Goal: Task Accomplishment & Management: Manage account settings

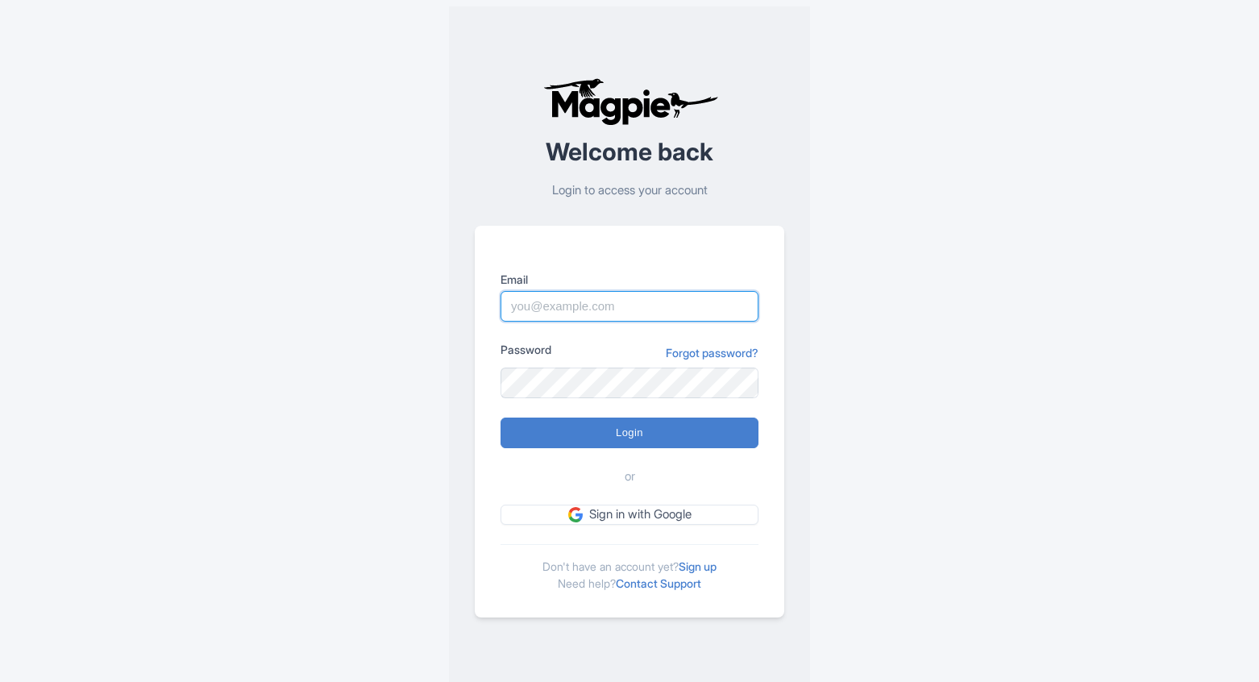
click at [556, 309] on input "Email" at bounding box center [629, 306] width 258 height 31
click at [601, 303] on input "Email" at bounding box center [629, 306] width 258 height 31
type input "mohammad.abusuad@beyondentertain.com"
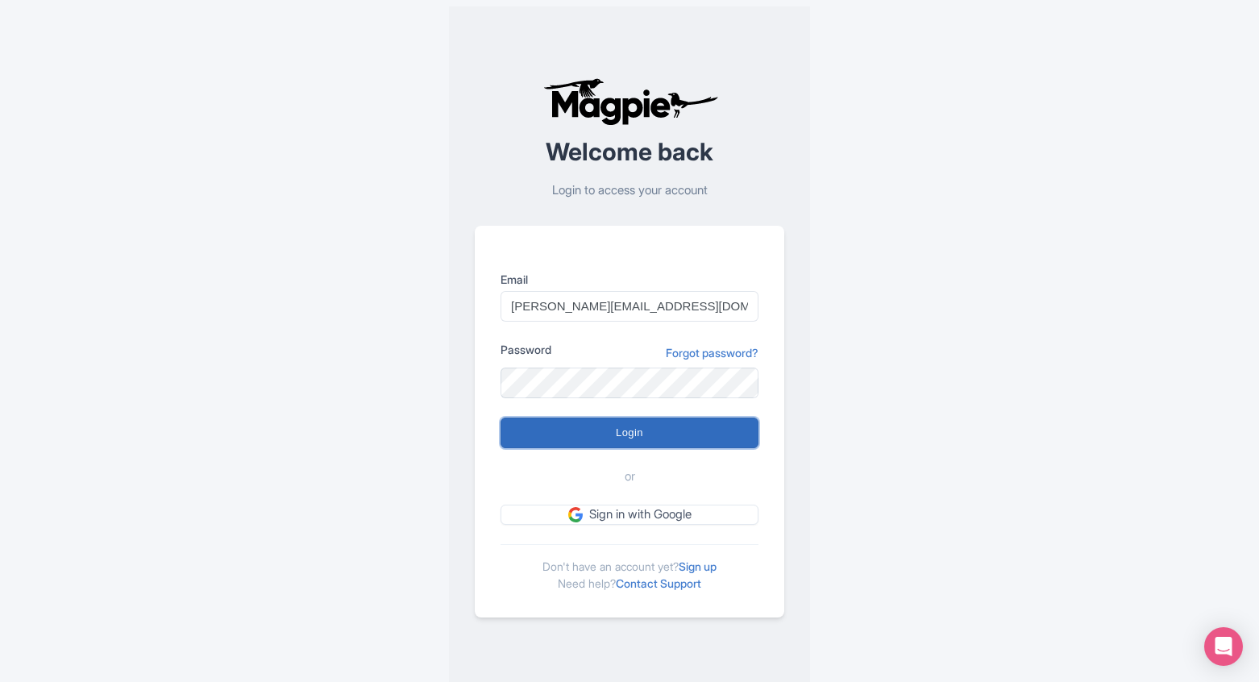
click at [600, 436] on input "Login" at bounding box center [629, 432] width 258 height 31
type input "Logging in..."
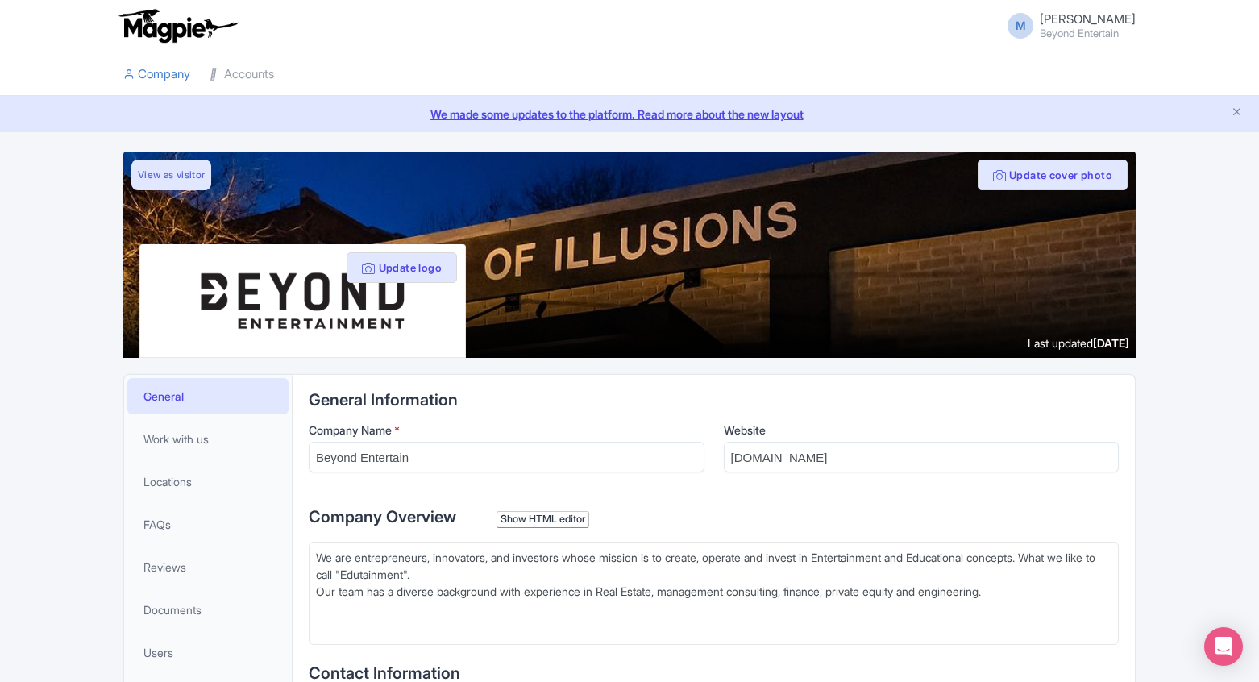
click at [1050, 23] on span "[PERSON_NAME]" at bounding box center [1087, 18] width 96 height 15
click at [231, 79] on link "Accounts" at bounding box center [241, 74] width 64 height 44
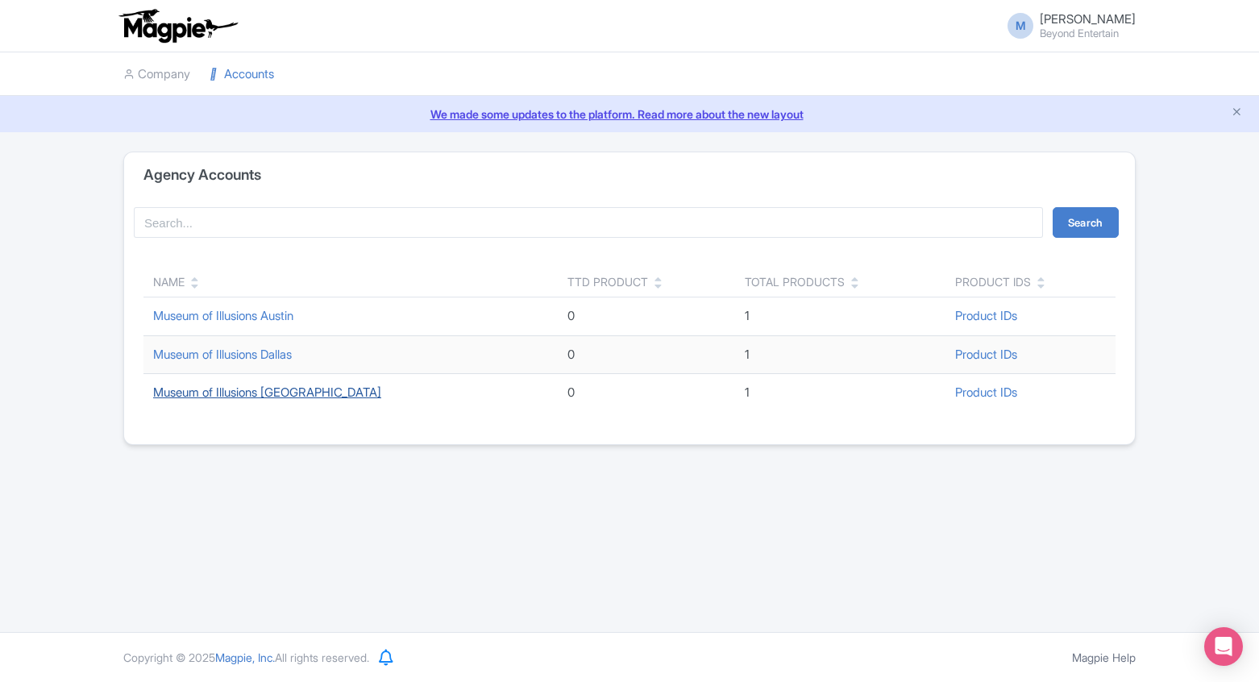
click at [252, 392] on link "Museum of Illusions Houston" at bounding box center [267, 391] width 228 height 15
click at [255, 320] on link "Museum of Illusions Austin" at bounding box center [223, 315] width 140 height 15
click at [223, 350] on link "Museum of Illusions Dallas" at bounding box center [222, 353] width 139 height 15
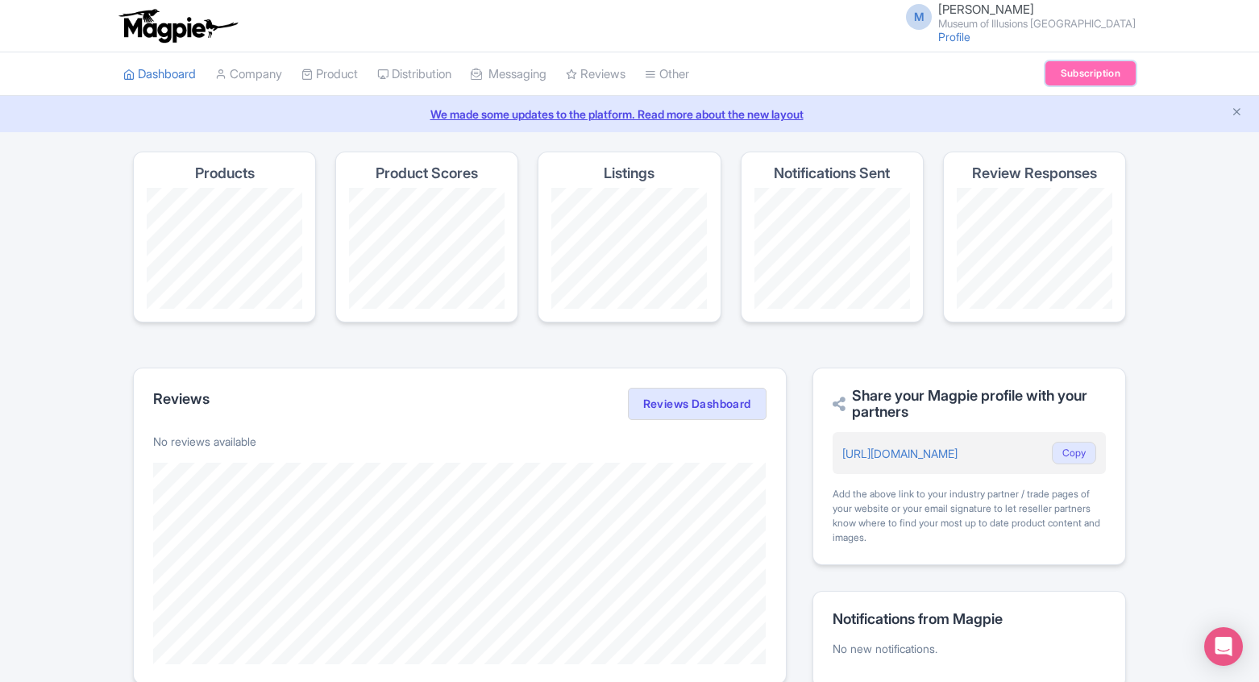
click at [1101, 74] on link "Subscription" at bounding box center [1090, 73] width 90 height 24
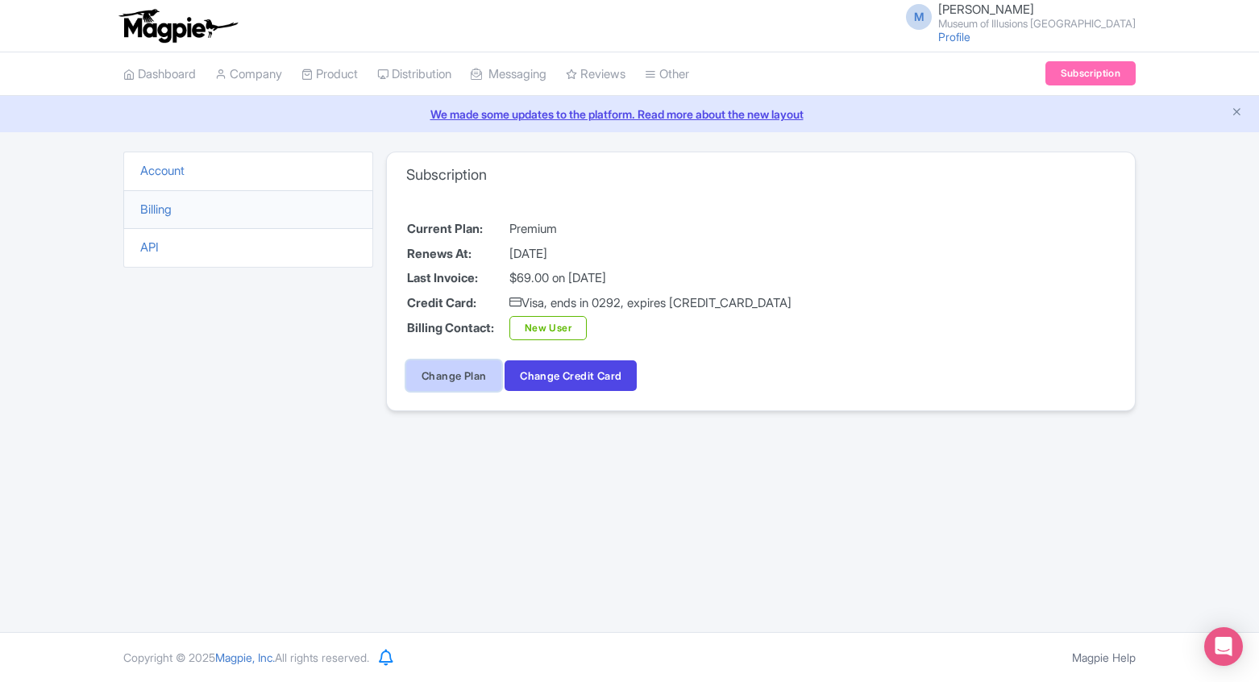
click at [456, 379] on link "Change Plan" at bounding box center [453, 375] width 95 height 31
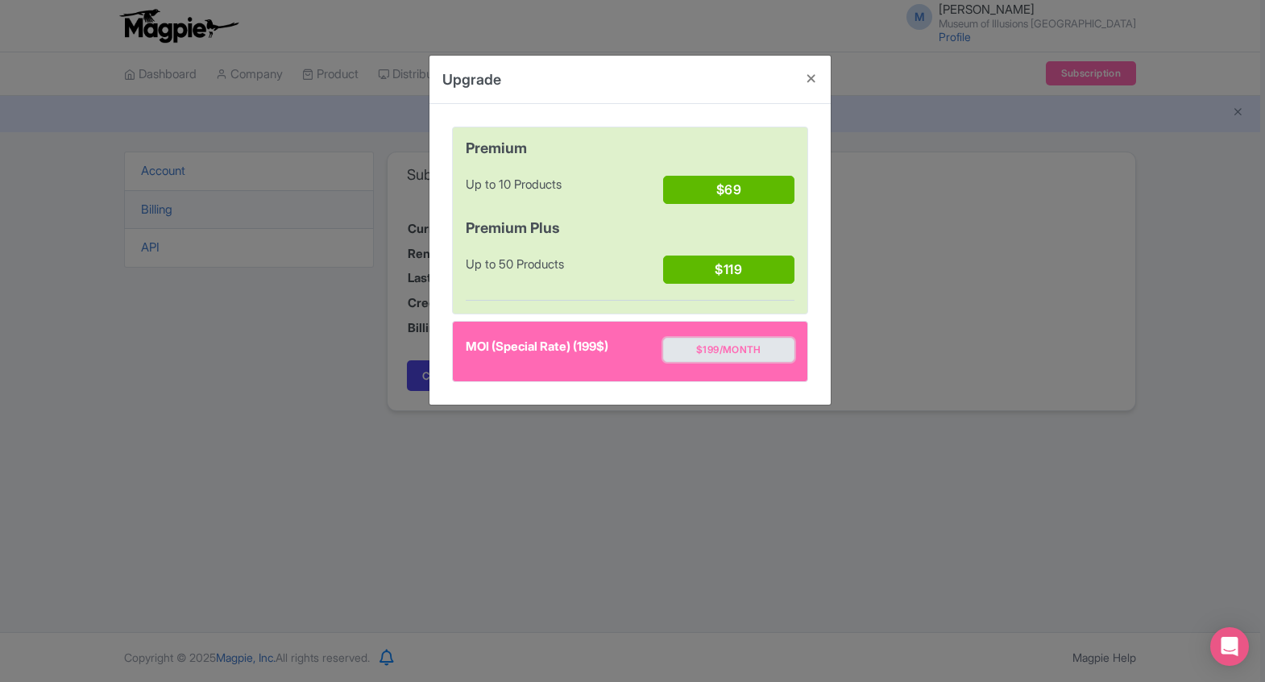
click at [749, 352] on button "$199/month" at bounding box center [728, 350] width 131 height 24
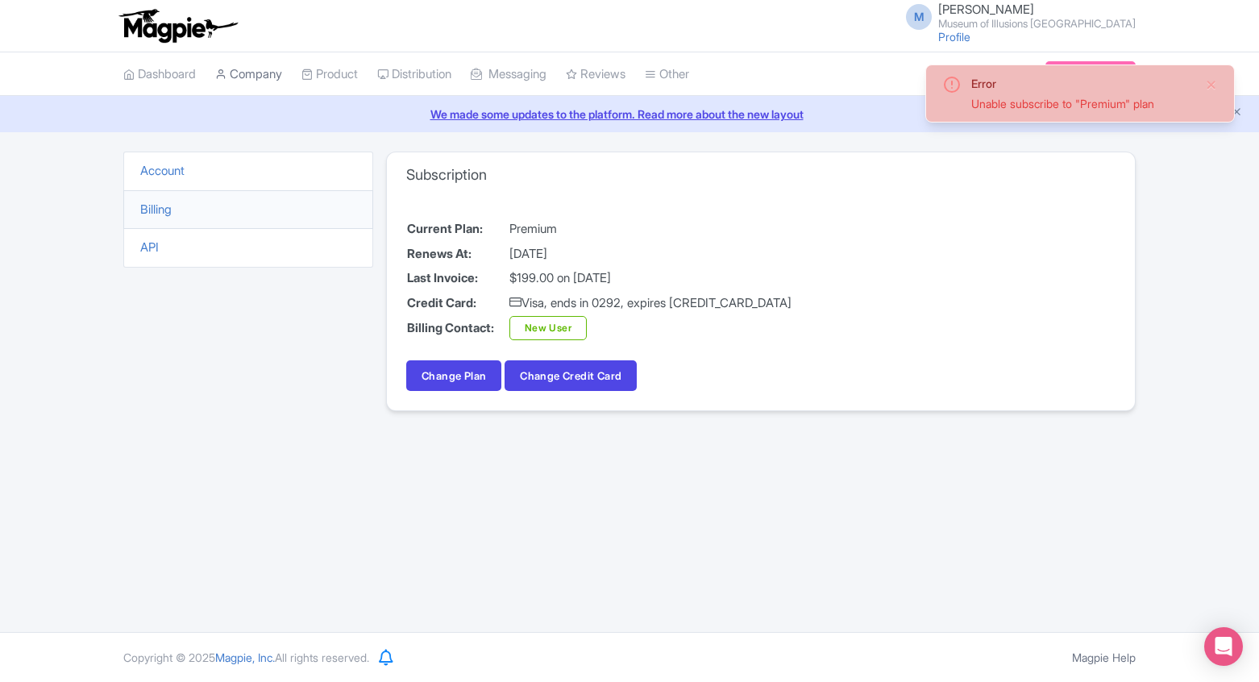
click at [241, 71] on link "Company" at bounding box center [248, 74] width 67 height 44
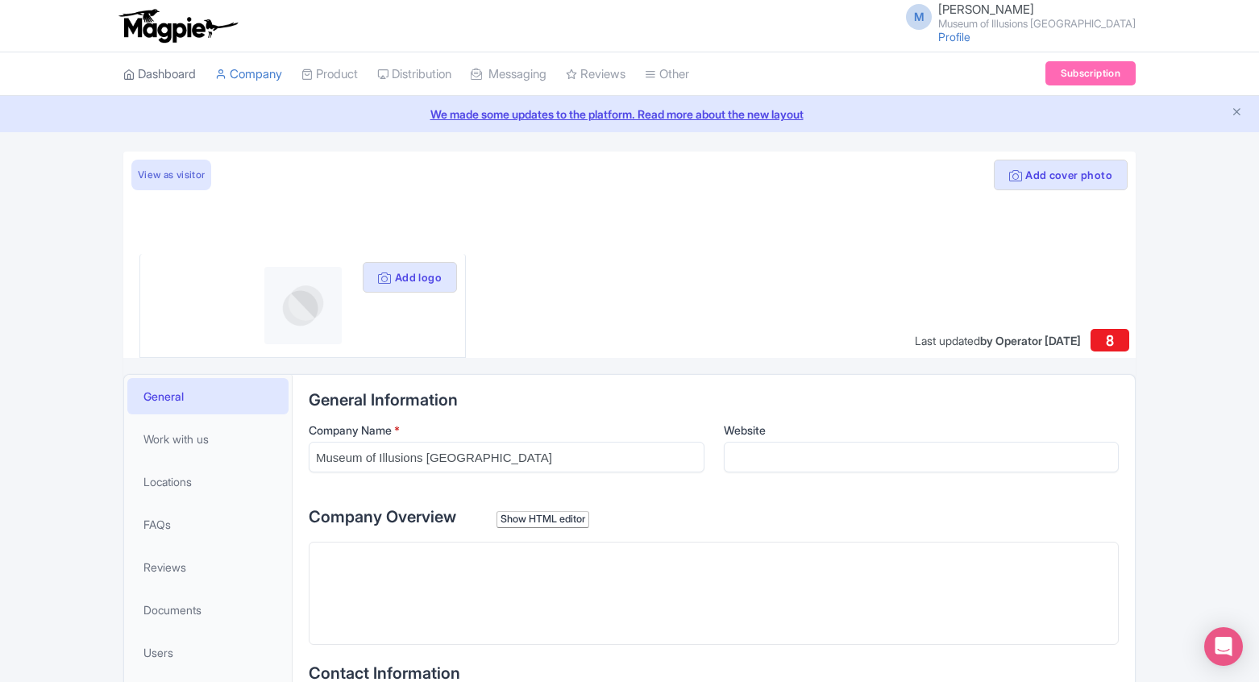
click at [153, 64] on link "Dashboard" at bounding box center [159, 74] width 73 height 44
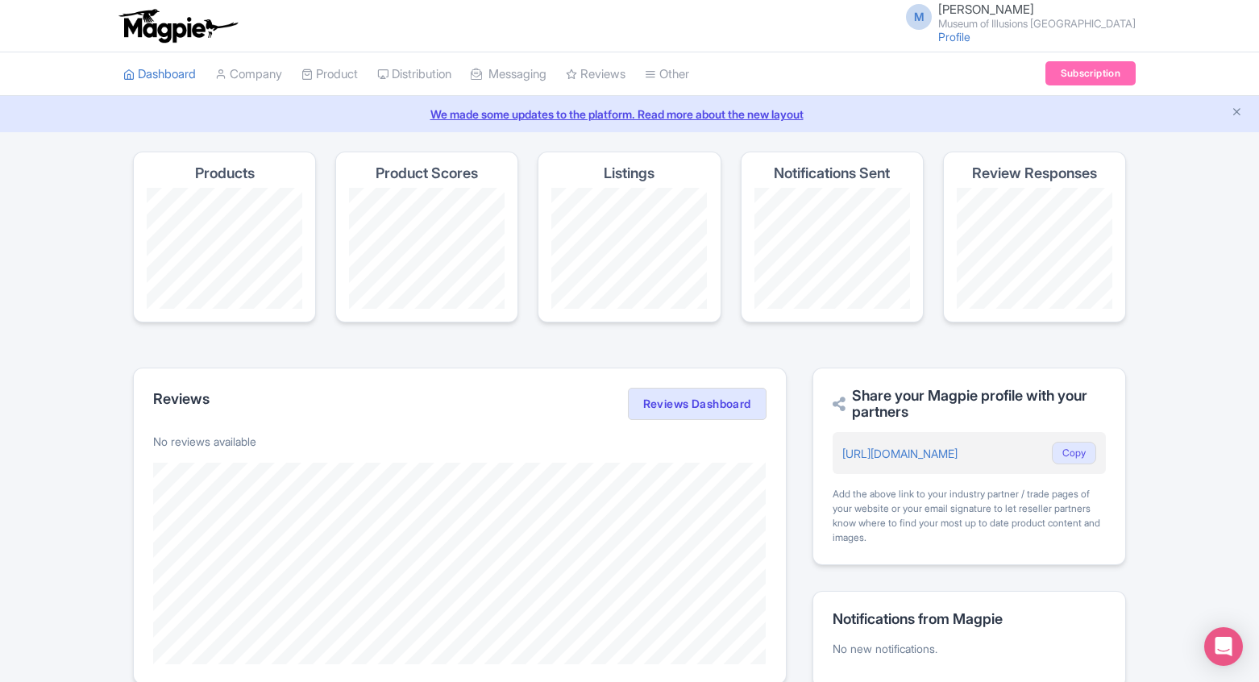
click at [1112, 15] on span "Mohammad Abusuad Museum of Illusions Houston" at bounding box center [1036, 16] width 197 height 26
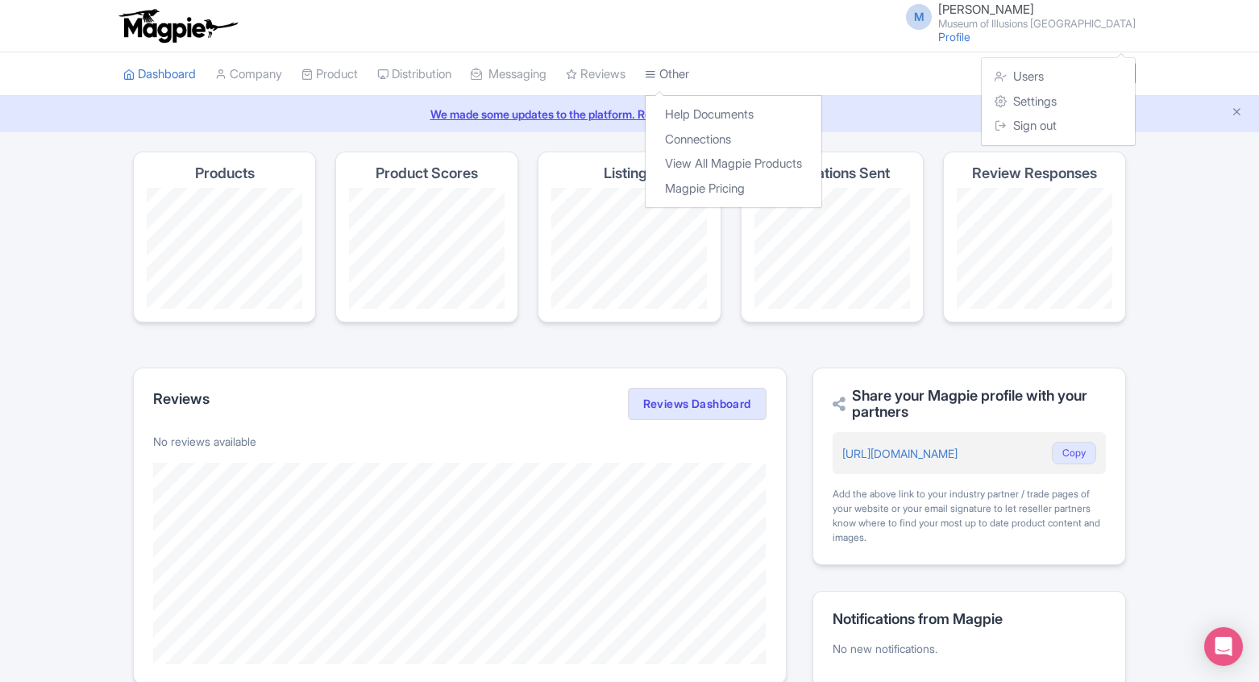
click at [689, 67] on link "Other" at bounding box center [667, 74] width 44 height 44
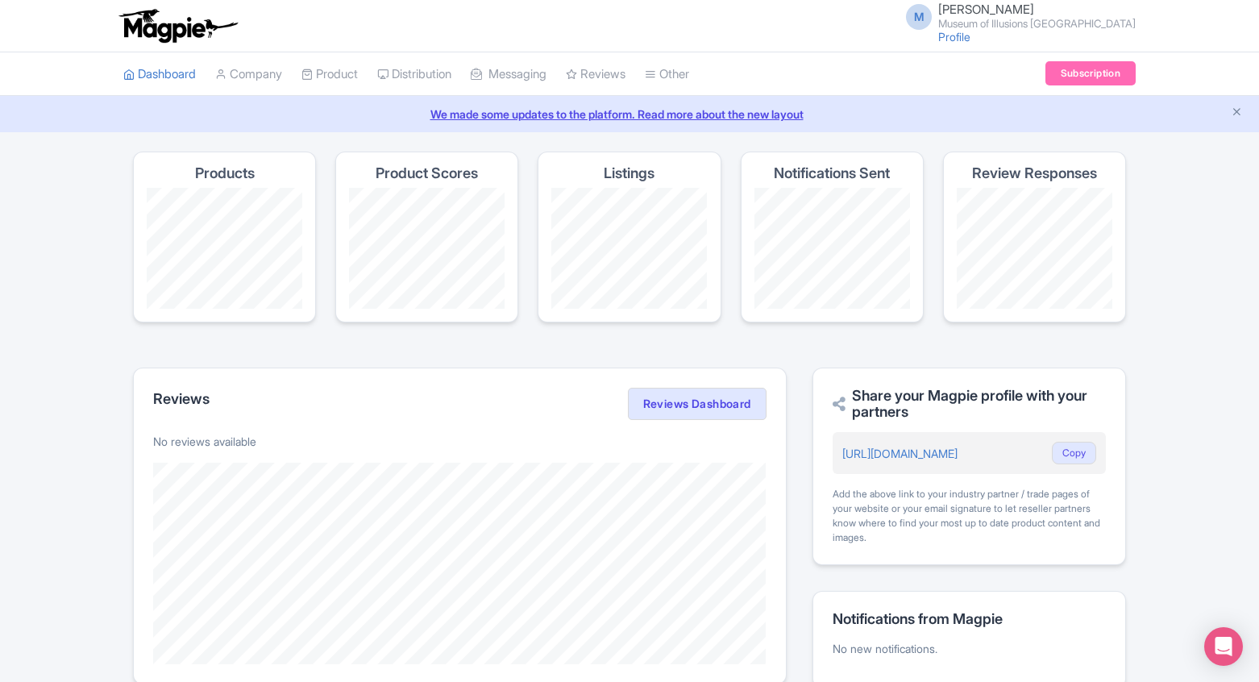
click at [192, 23] on img at bounding box center [177, 25] width 125 height 35
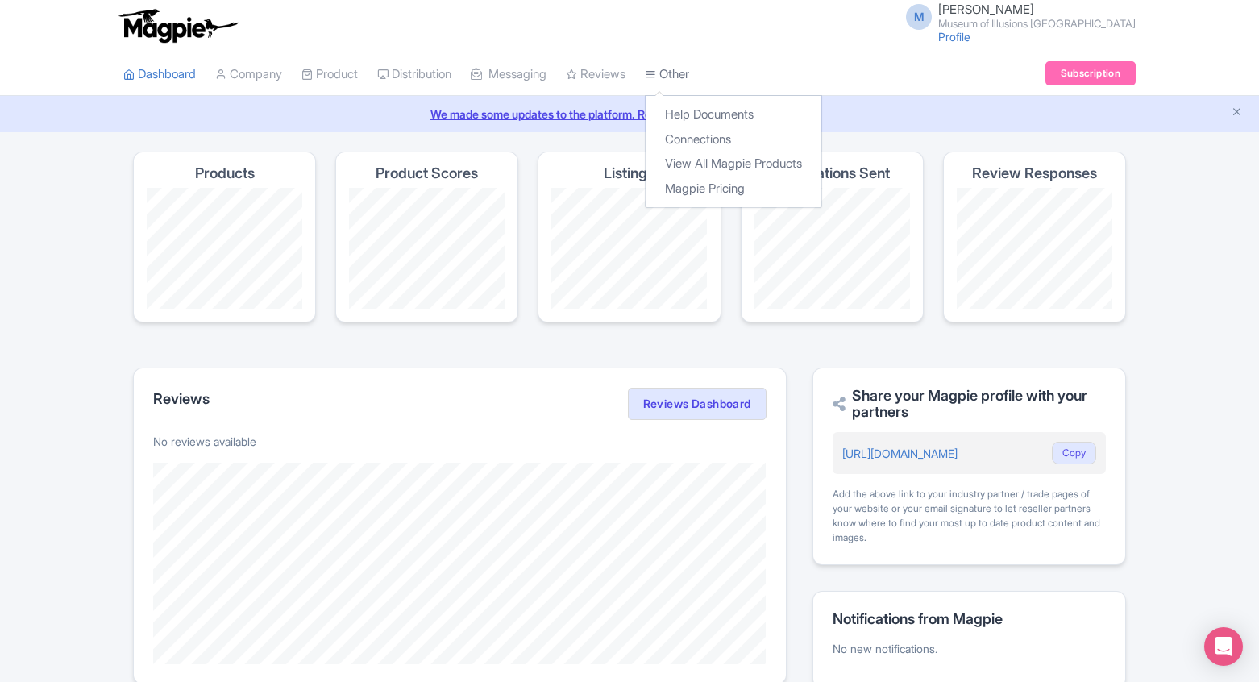
click at [656, 68] on icon at bounding box center [650, 73] width 11 height 11
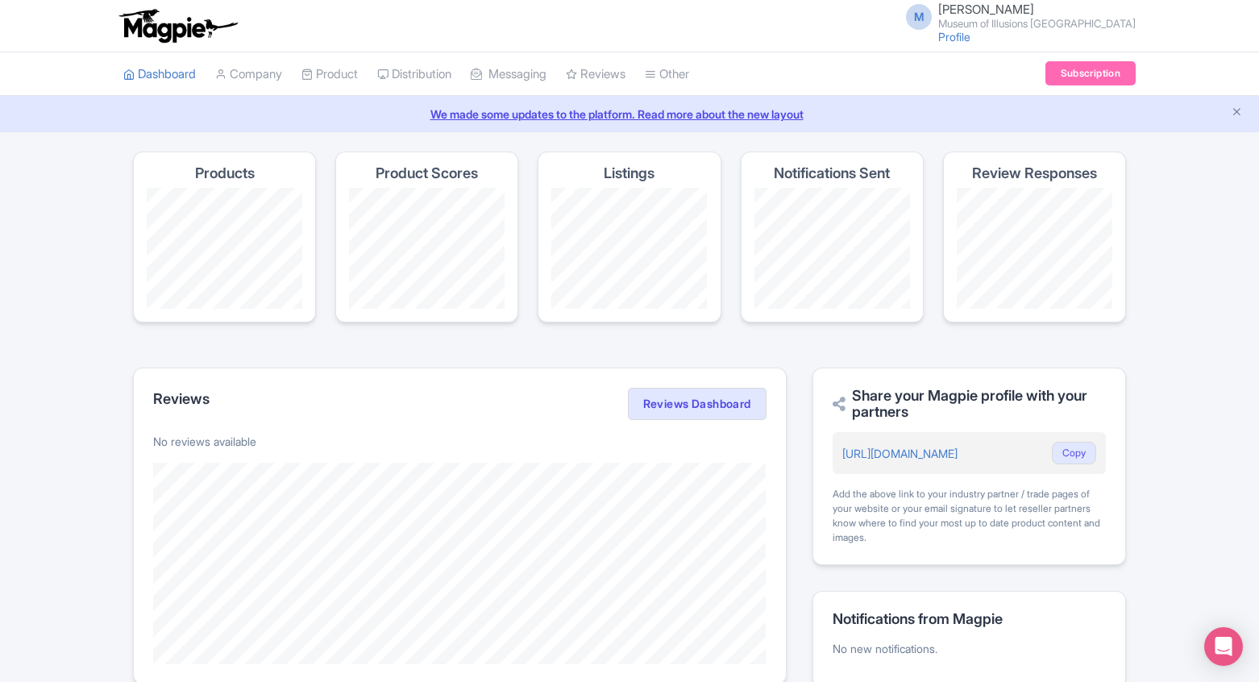
click at [155, 35] on img at bounding box center [177, 25] width 125 height 35
click at [1060, 23] on small "Museum of Illusions [GEOGRAPHIC_DATA]" at bounding box center [1036, 24] width 197 height 10
click at [1151, 206] on div "Magpie recommends Look into TUI Musement as a distribution channel TUI Musement…" at bounding box center [629, 515] width 1259 height 728
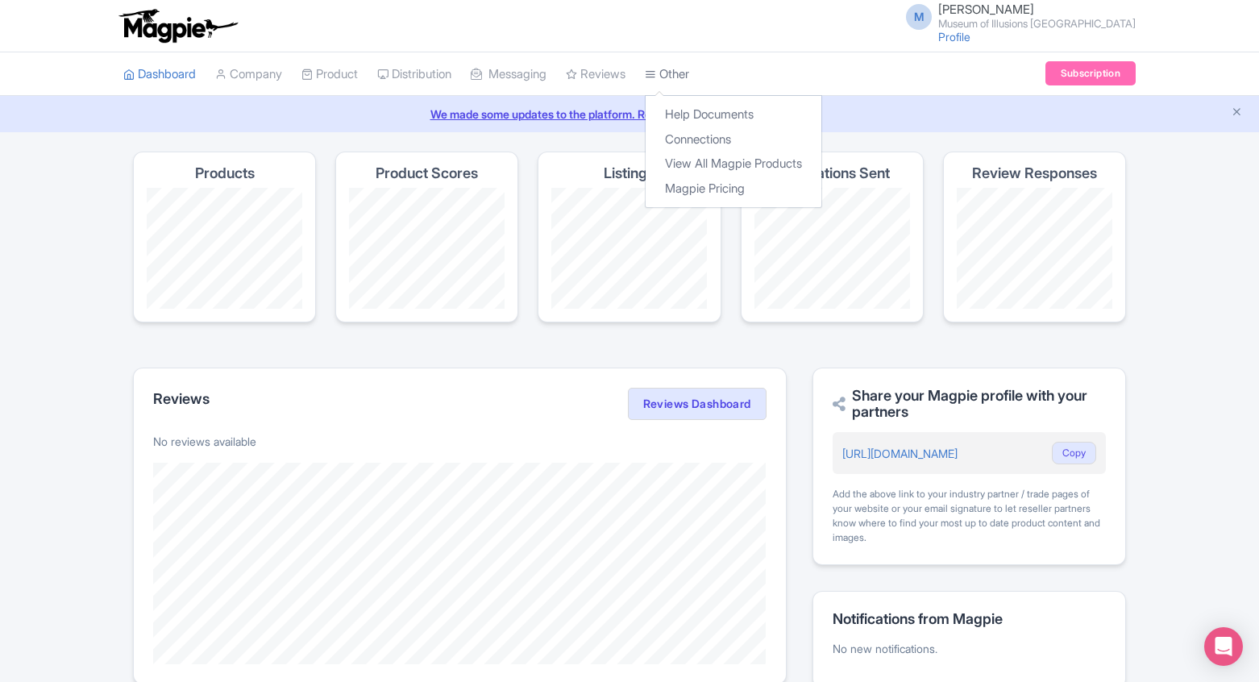
click at [689, 77] on link "Other" at bounding box center [667, 74] width 44 height 44
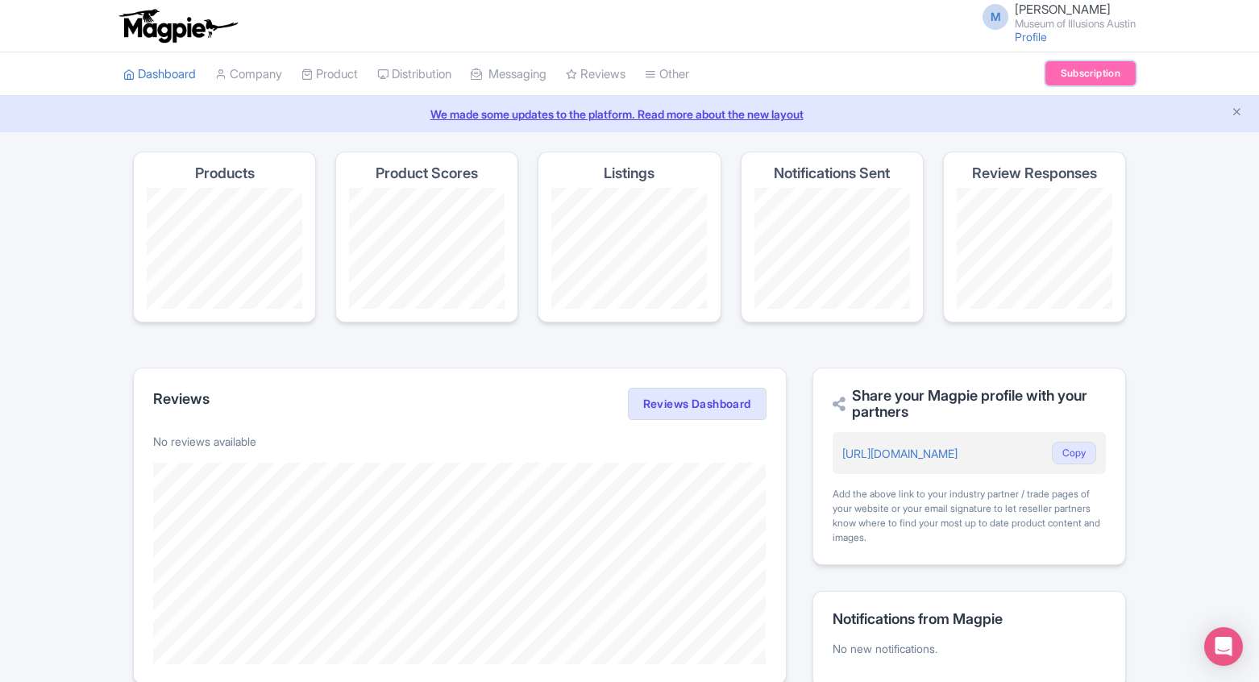
click at [1115, 64] on link "Subscription" at bounding box center [1090, 73] width 90 height 24
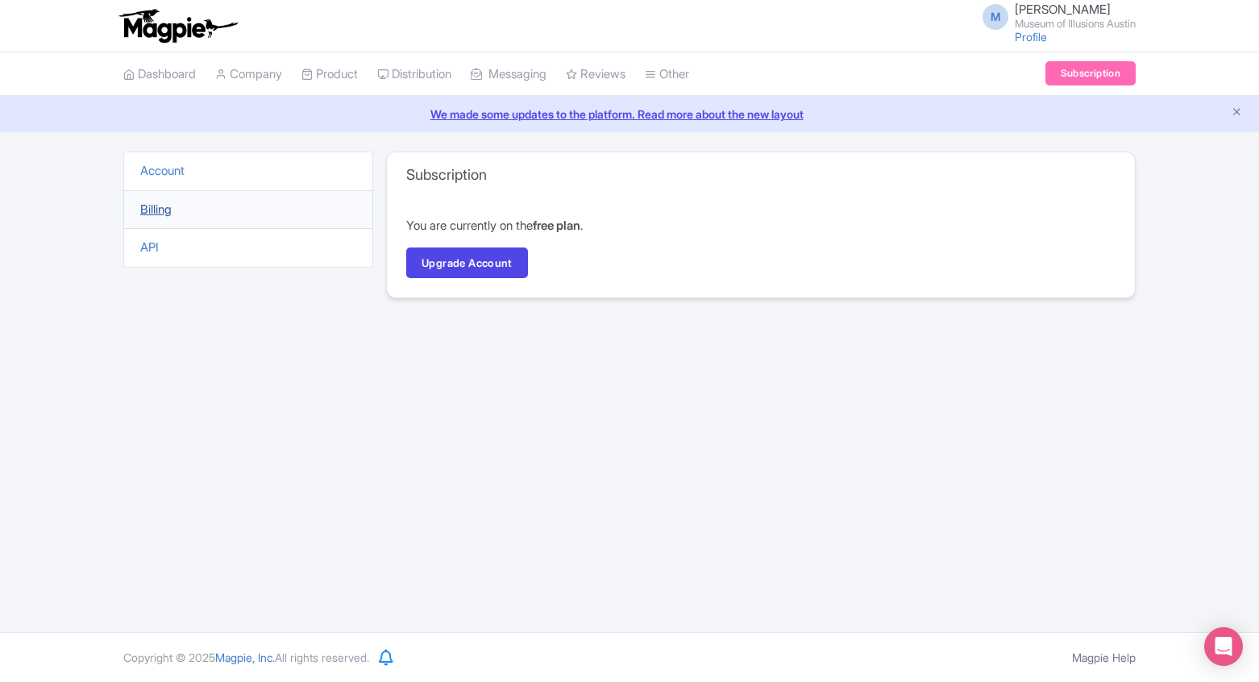
click at [171, 209] on link "Billing" at bounding box center [155, 208] width 31 height 15
click at [458, 258] on link "Upgrade Account" at bounding box center [467, 262] width 122 height 31
click at [753, 342] on div "M [PERSON_NAME] Museum of Illusions Austin Profile Users Settings Sign out Dash…" at bounding box center [629, 316] width 1259 height 632
click at [520, 271] on link "Upgrade Account" at bounding box center [467, 262] width 122 height 31
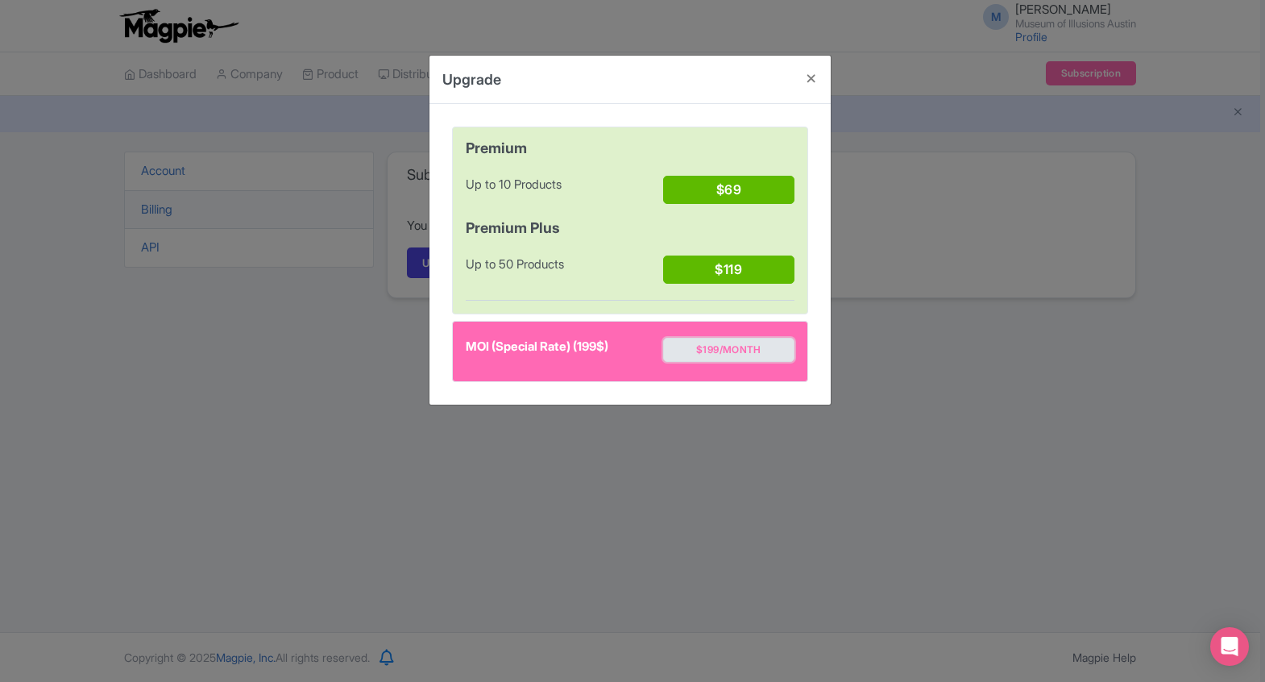
click at [737, 355] on button "$199/month" at bounding box center [728, 350] width 131 height 24
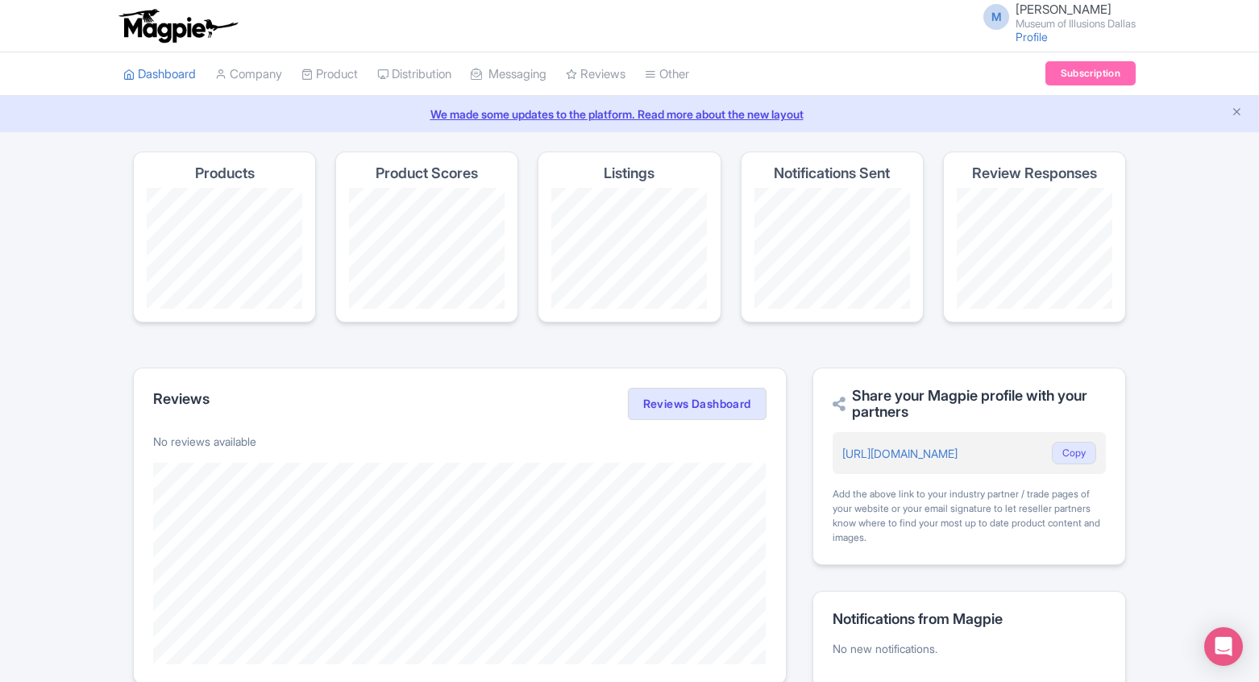
click at [1058, 60] on li "Subscription" at bounding box center [1090, 74] width 110 height 44
click at [1058, 69] on link "Subscription" at bounding box center [1090, 73] width 90 height 24
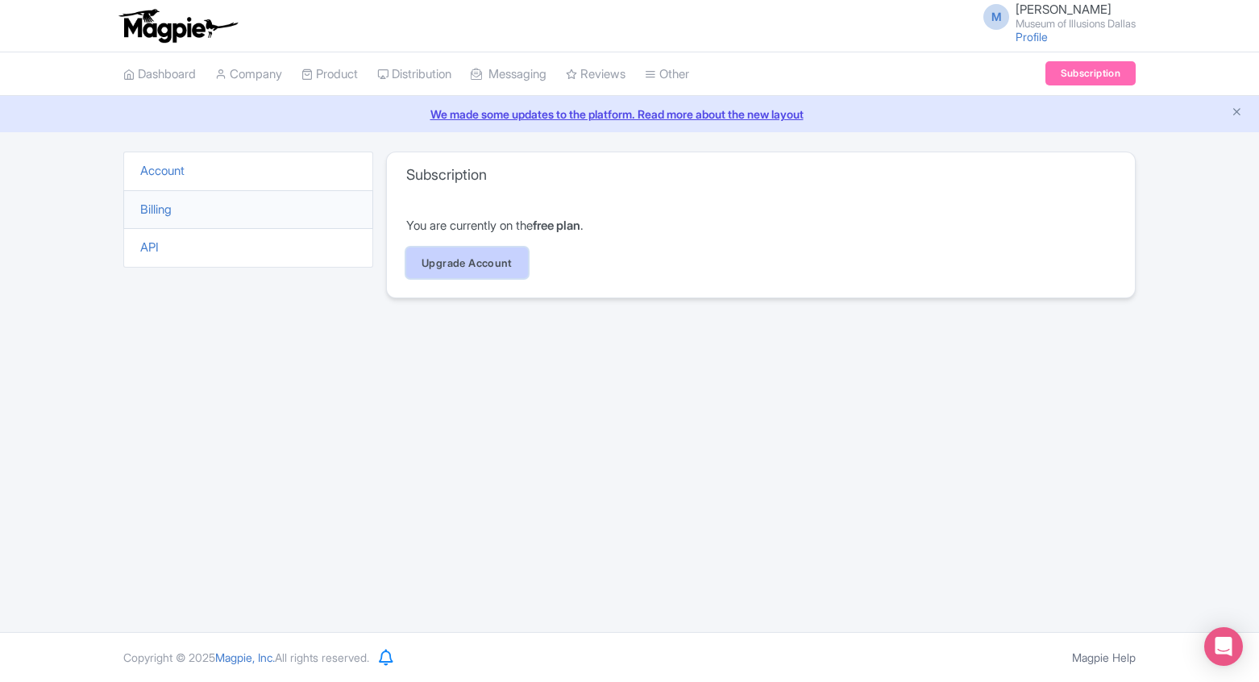
click at [457, 273] on link "Upgrade Account" at bounding box center [467, 262] width 122 height 31
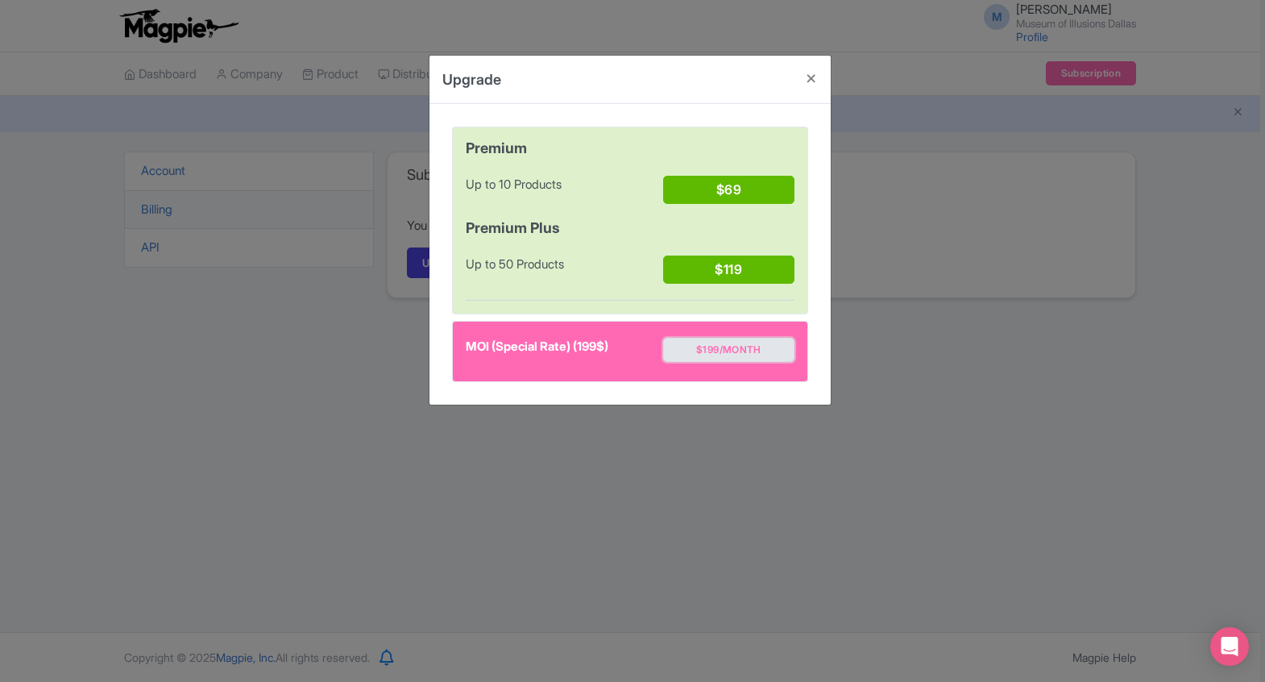
click at [734, 352] on button "$199/month" at bounding box center [728, 350] width 131 height 24
